Goal: Transaction & Acquisition: Purchase product/service

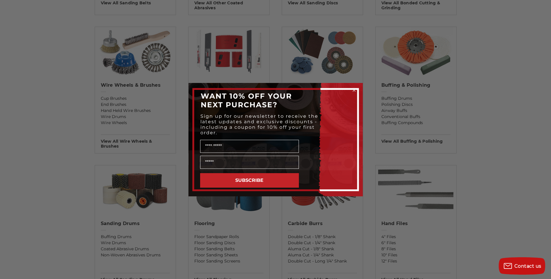
scroll to position [378, 0]
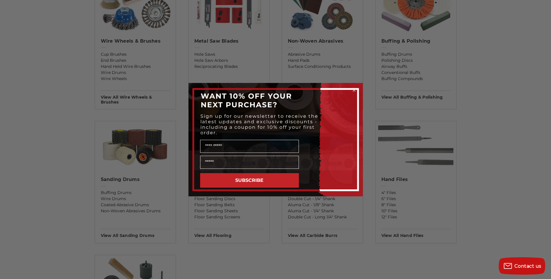
click at [353, 90] on icon "Close dialog" at bounding box center [354, 90] width 2 height 2
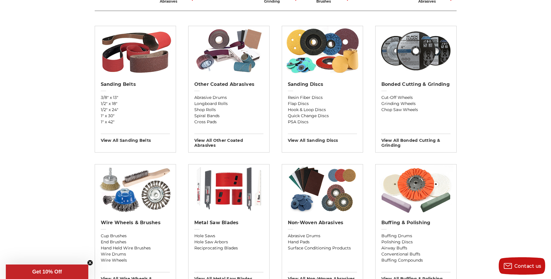
scroll to position [174, 0]
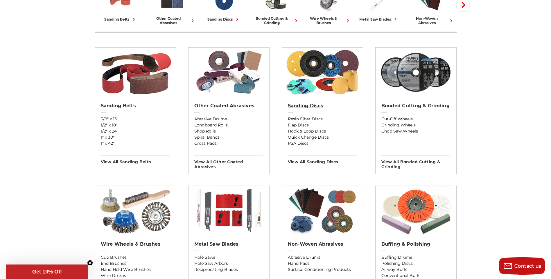
click at [312, 107] on h2 "Sanding Discs" at bounding box center [322, 106] width 69 height 6
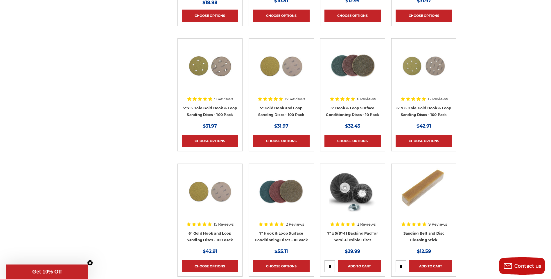
scroll to position [3107, 0]
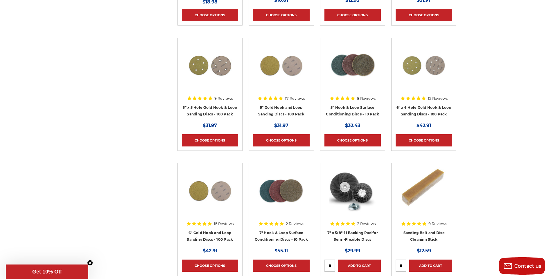
click at [355, 62] on img at bounding box center [352, 65] width 46 height 46
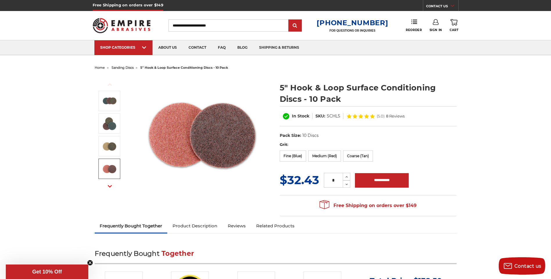
click at [105, 185] on button "Next" at bounding box center [110, 186] width 14 height 12
click at [109, 185] on icon "button" at bounding box center [110, 186] width 4 height 4
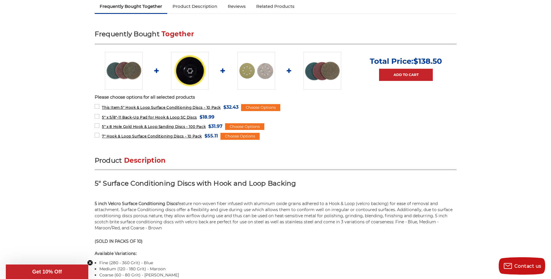
scroll to position [116, 0]
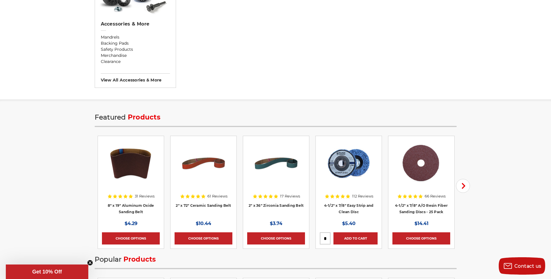
scroll to position [668, 0]
